Goal: Use online tool/utility: Utilize a website feature to perform a specific function

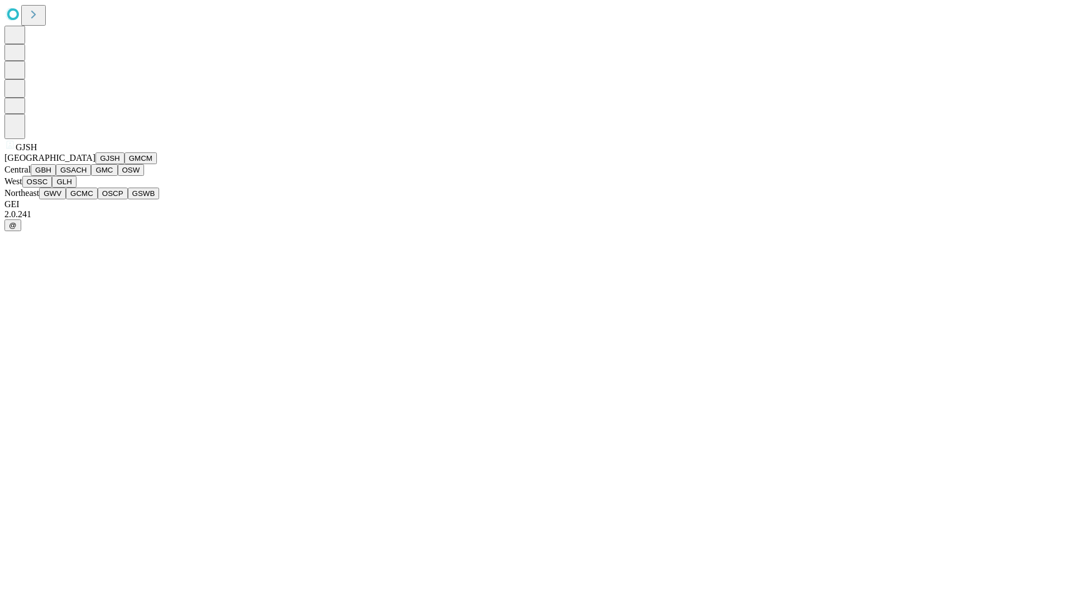
click at [95, 164] on button "GJSH" at bounding box center [109, 158] width 29 height 12
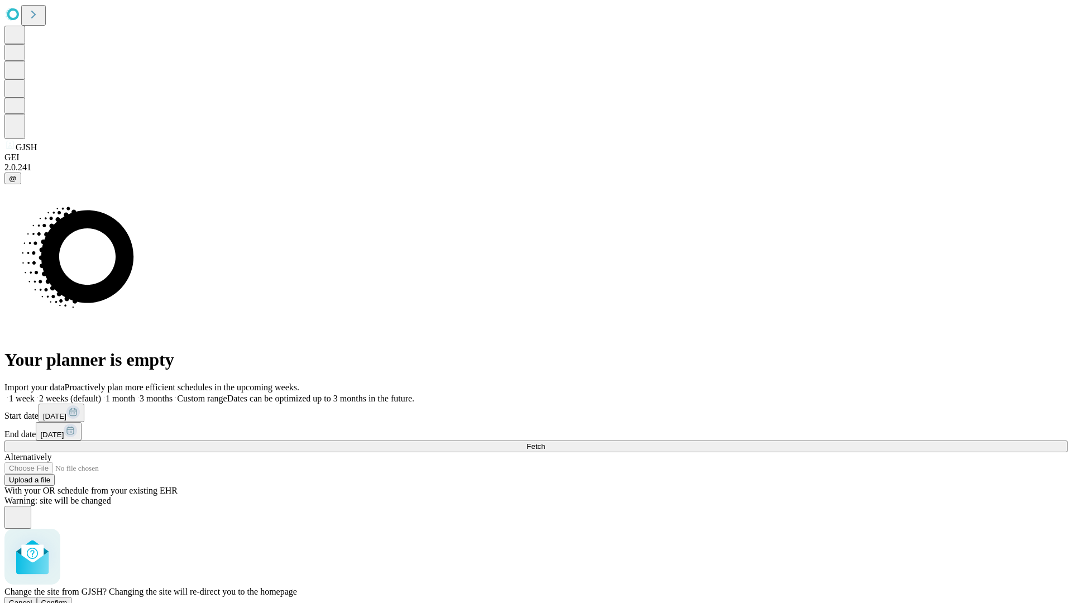
click at [68, 598] on span "Confirm" at bounding box center [54, 602] width 26 height 8
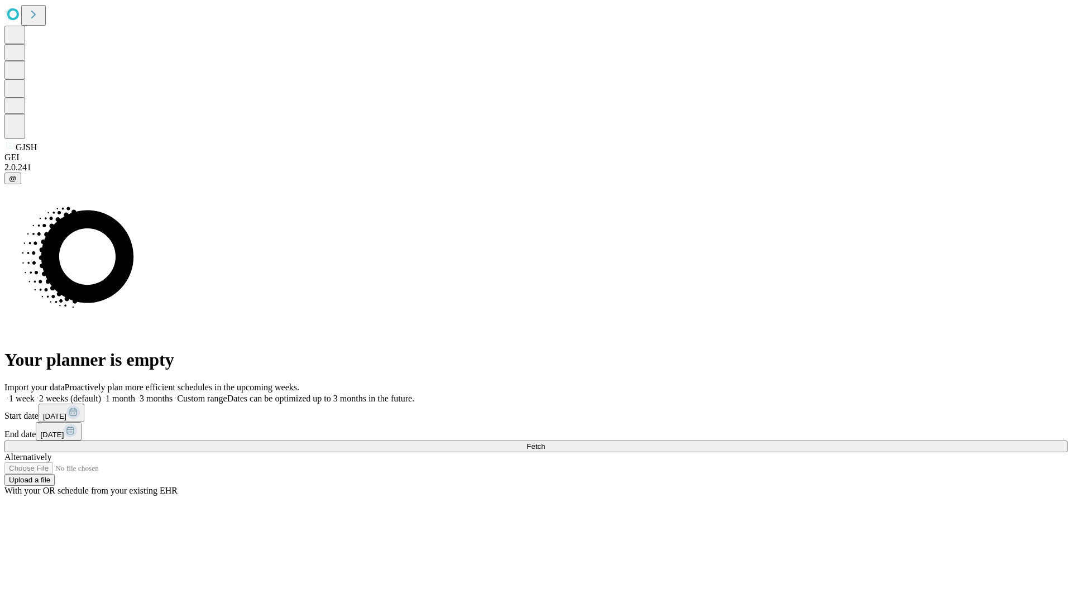
click at [135, 394] on label "1 month" at bounding box center [118, 398] width 34 height 9
click at [545, 442] on span "Fetch" at bounding box center [535, 446] width 18 height 8
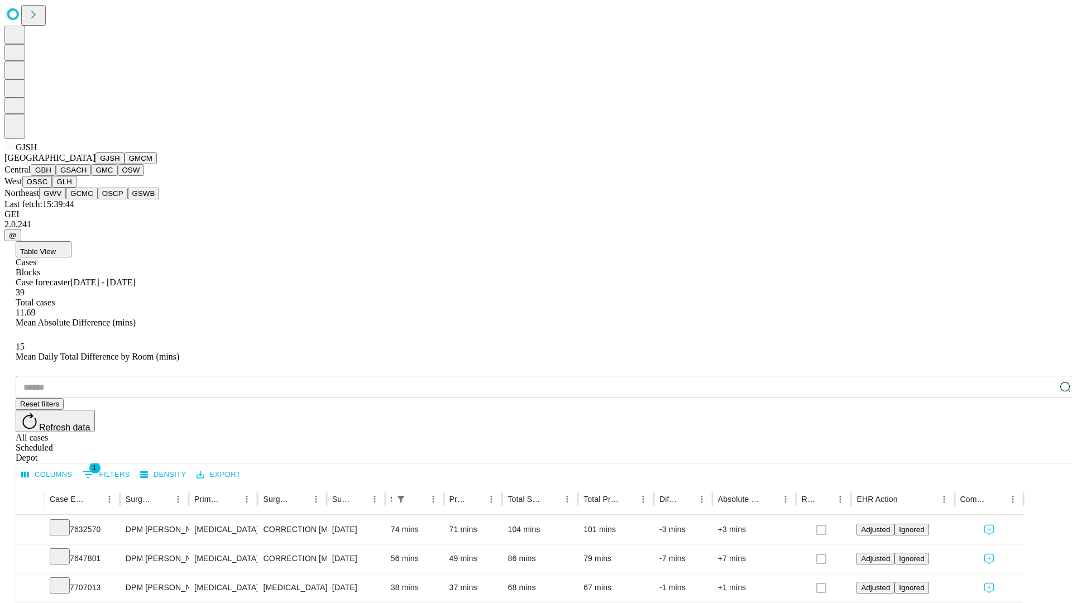
click at [124, 164] on button "GMCM" at bounding box center [140, 158] width 32 height 12
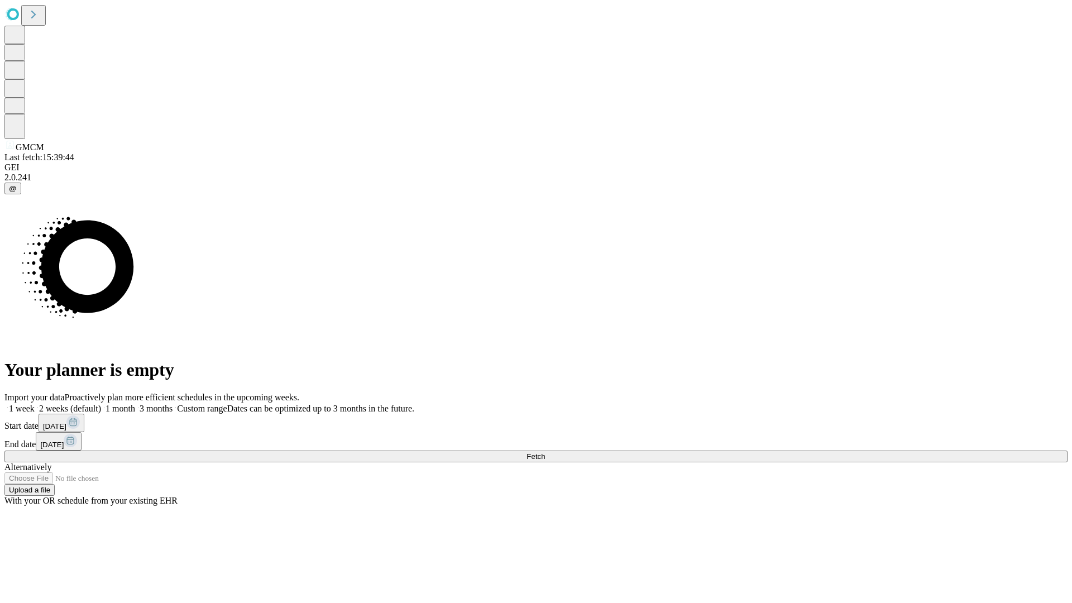
click at [135, 404] on label "1 month" at bounding box center [118, 408] width 34 height 9
click at [545, 452] on span "Fetch" at bounding box center [535, 456] width 18 height 8
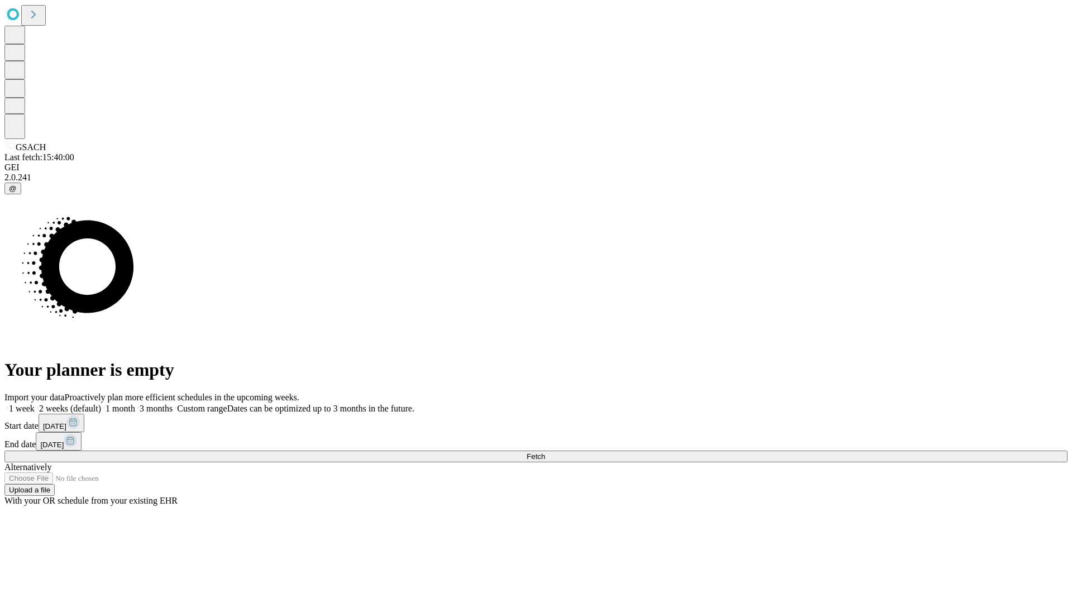
click at [545, 452] on span "Fetch" at bounding box center [535, 456] width 18 height 8
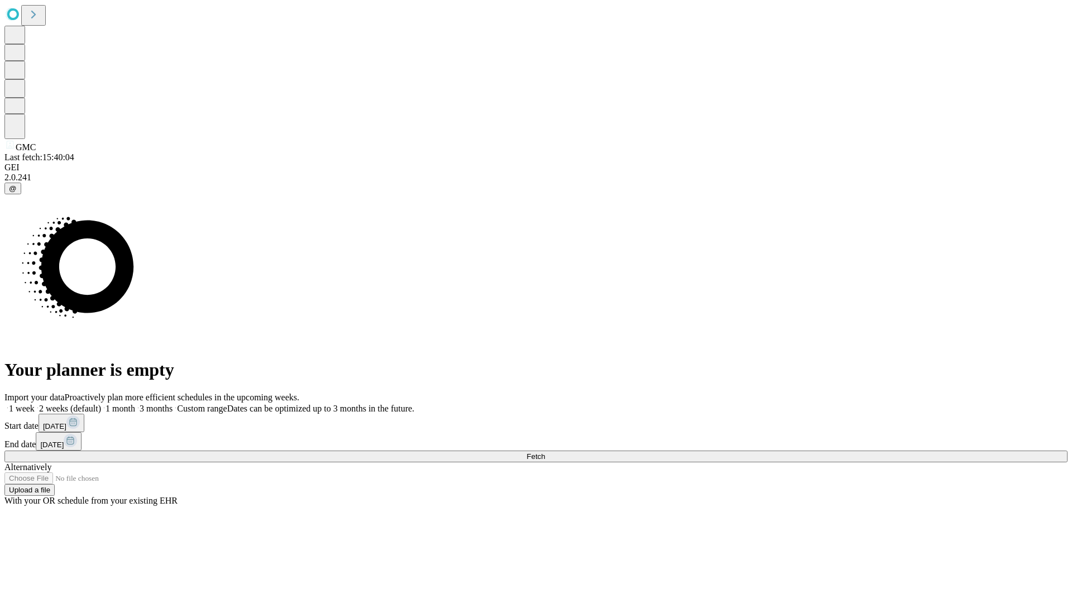
click at [135, 404] on label "1 month" at bounding box center [118, 408] width 34 height 9
click at [545, 452] on span "Fetch" at bounding box center [535, 456] width 18 height 8
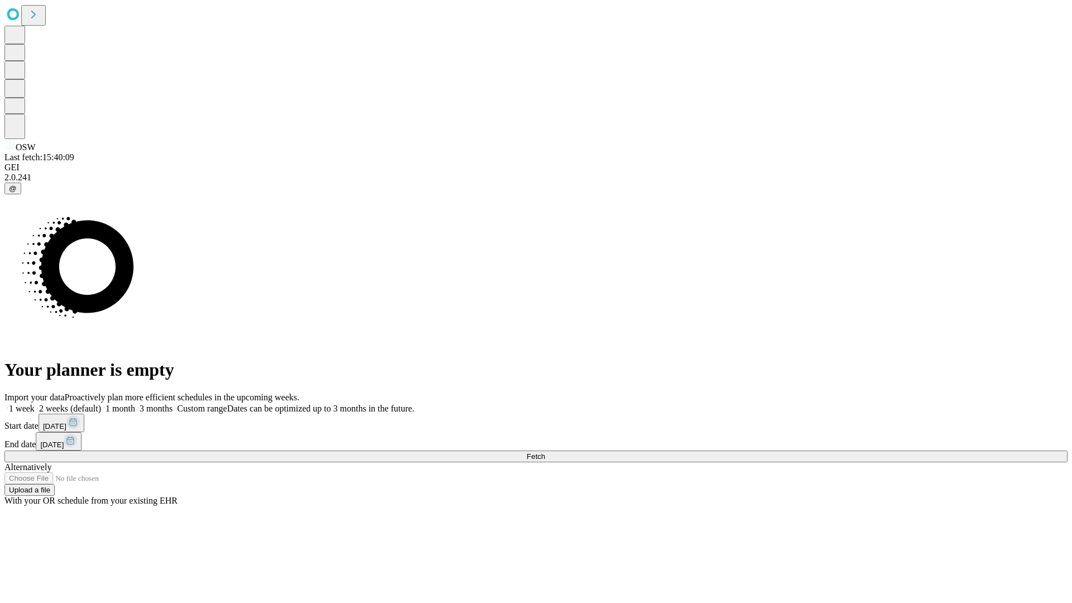
click at [135, 404] on label "1 month" at bounding box center [118, 408] width 34 height 9
click at [545, 452] on span "Fetch" at bounding box center [535, 456] width 18 height 8
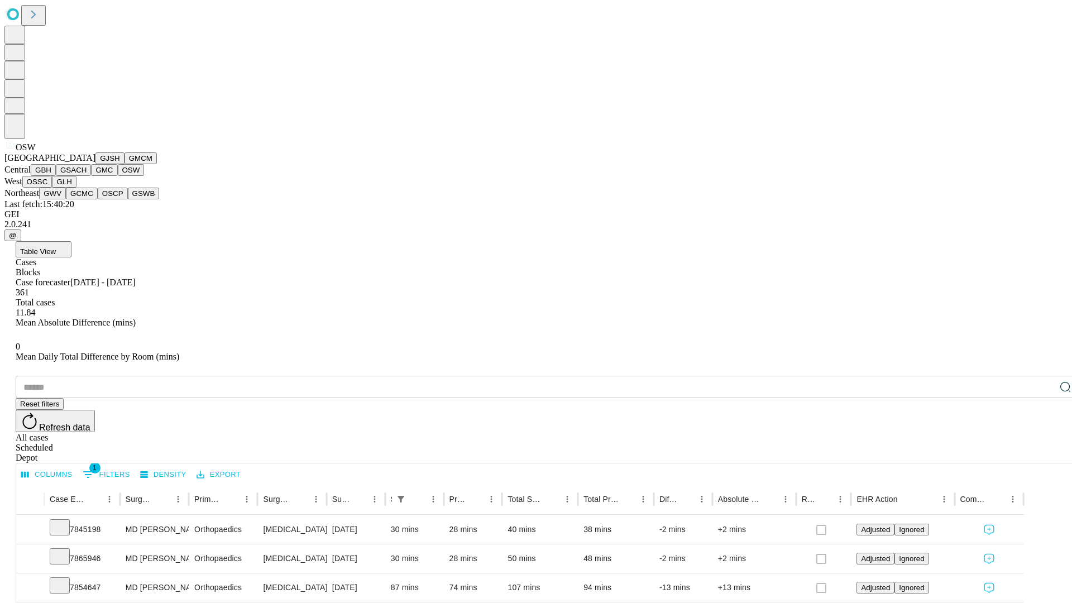
click at [52, 188] on button "OSSC" at bounding box center [37, 182] width 30 height 12
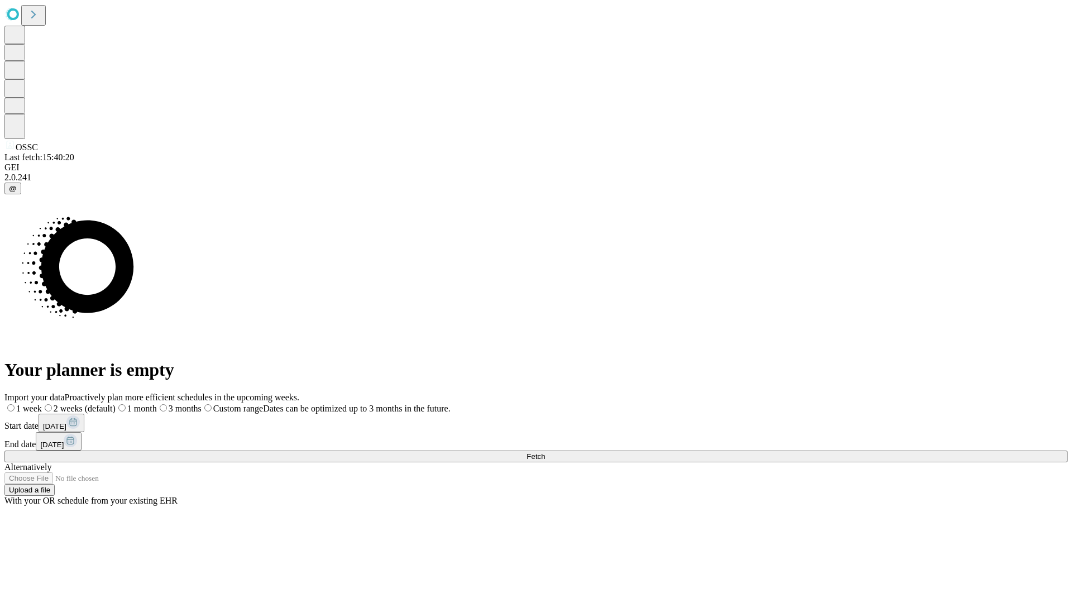
click at [157, 404] on label "1 month" at bounding box center [136, 408] width 41 height 9
click at [545, 452] on span "Fetch" at bounding box center [535, 456] width 18 height 8
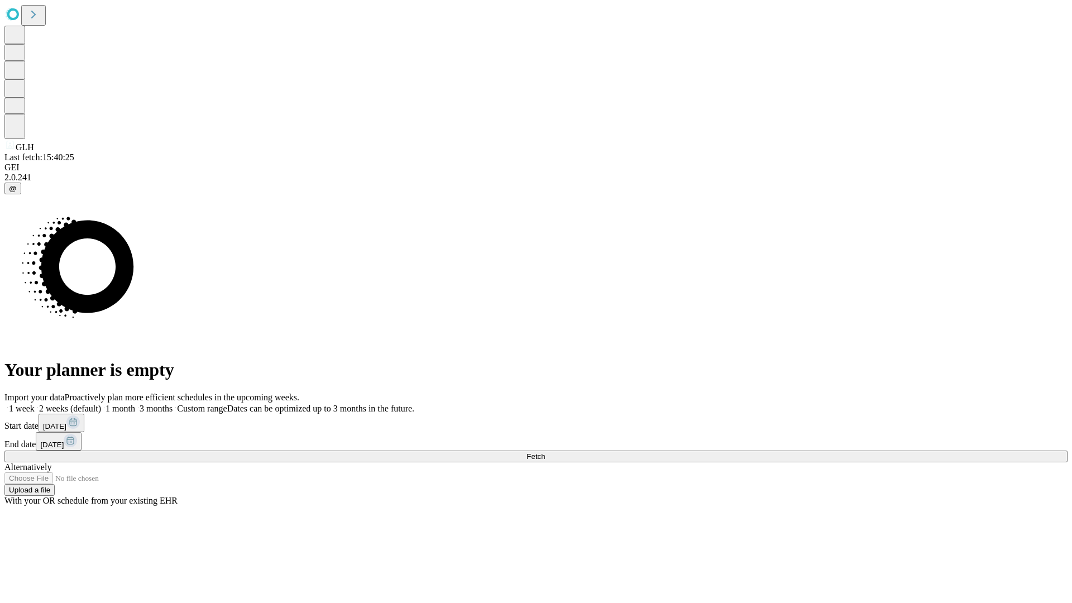
click at [545, 452] on span "Fetch" at bounding box center [535, 456] width 18 height 8
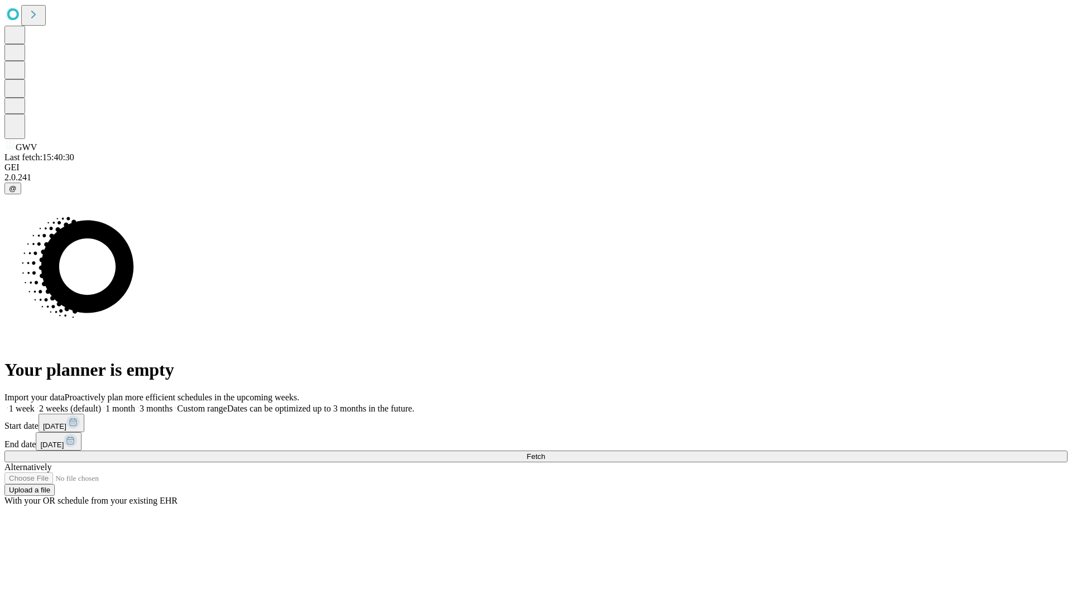
click at [135, 404] on label "1 month" at bounding box center [118, 408] width 34 height 9
click at [545, 452] on span "Fetch" at bounding box center [535, 456] width 18 height 8
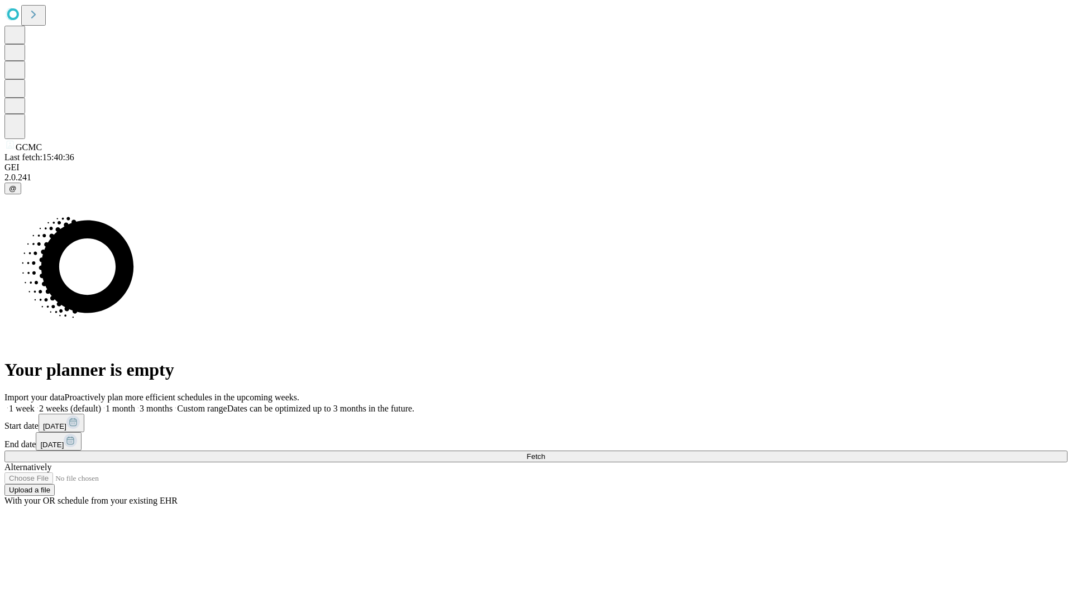
click at [545, 452] on span "Fetch" at bounding box center [535, 456] width 18 height 8
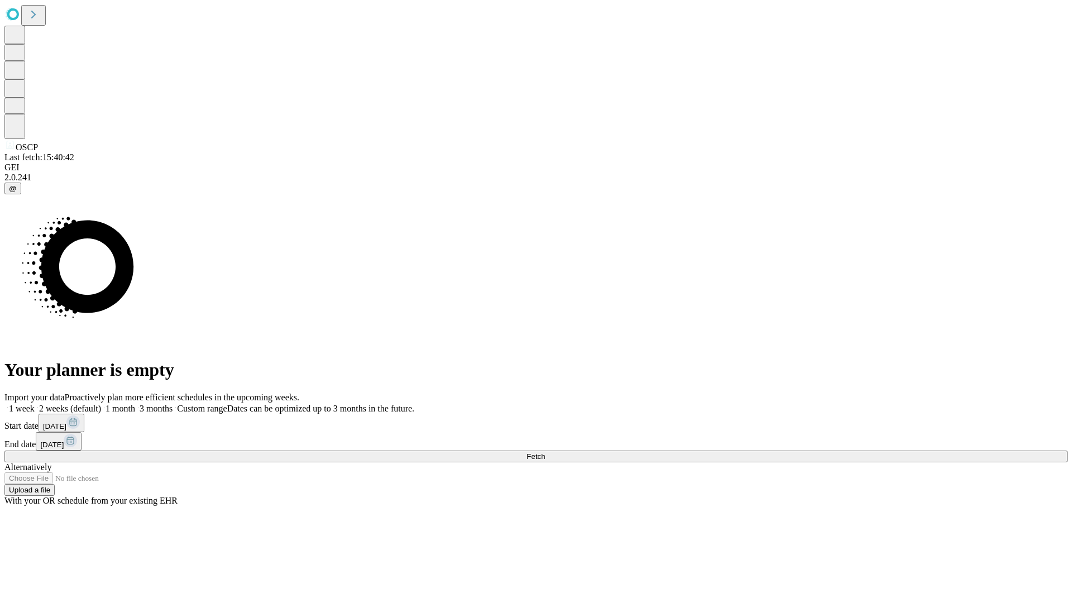
click at [135, 404] on label "1 month" at bounding box center [118, 408] width 34 height 9
click at [545, 452] on span "Fetch" at bounding box center [535, 456] width 18 height 8
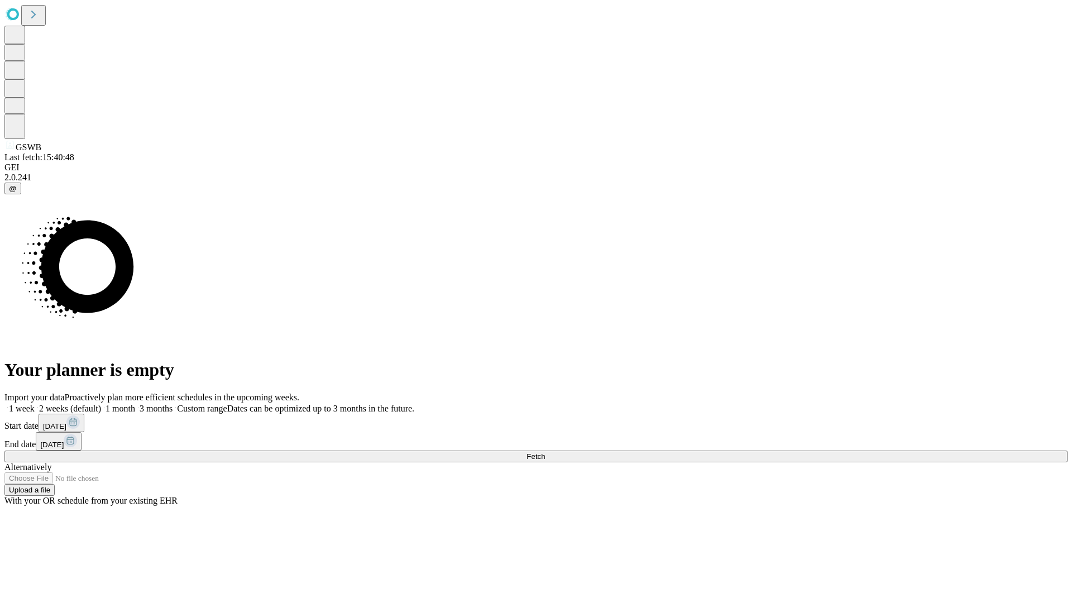
click at [135, 404] on label "1 month" at bounding box center [118, 408] width 34 height 9
click at [545, 452] on span "Fetch" at bounding box center [535, 456] width 18 height 8
